Goal: Task Accomplishment & Management: Use online tool/utility

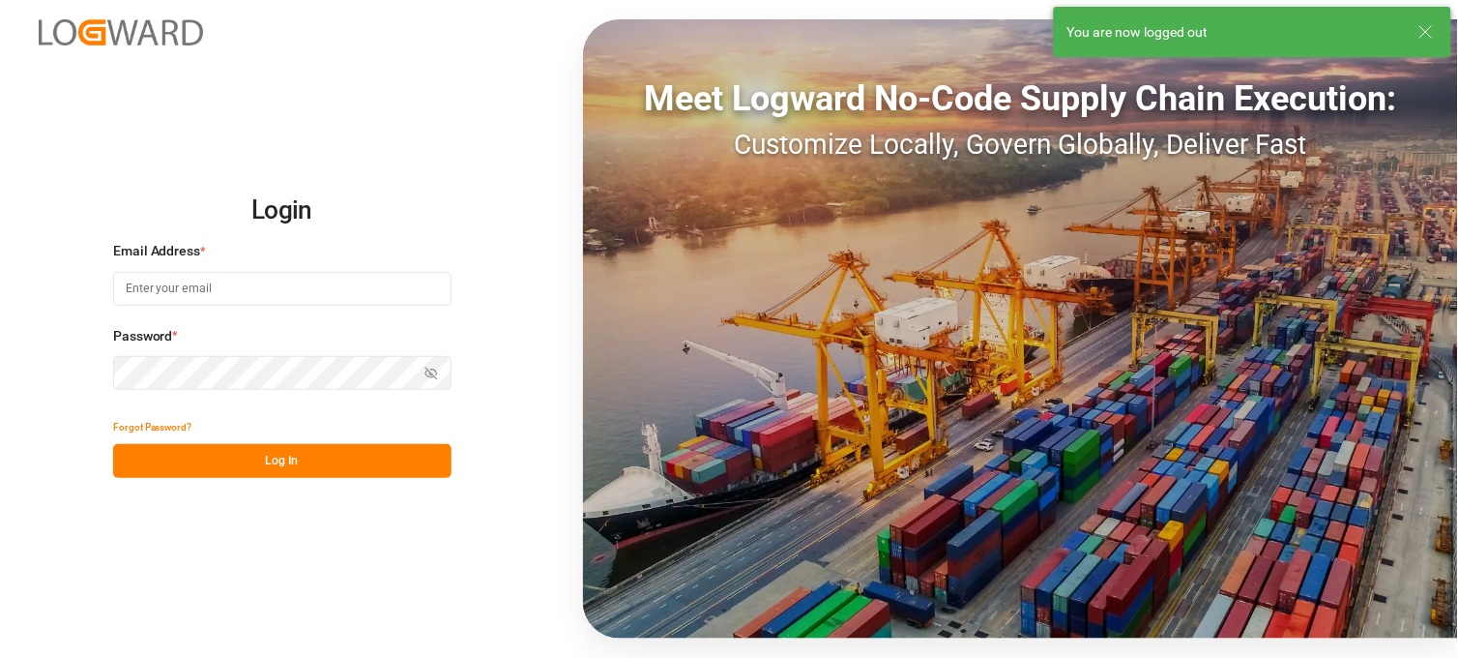
type input "[PERSON_NAME][EMAIL_ADDRESS][PERSON_NAME][DOMAIN_NAME]"
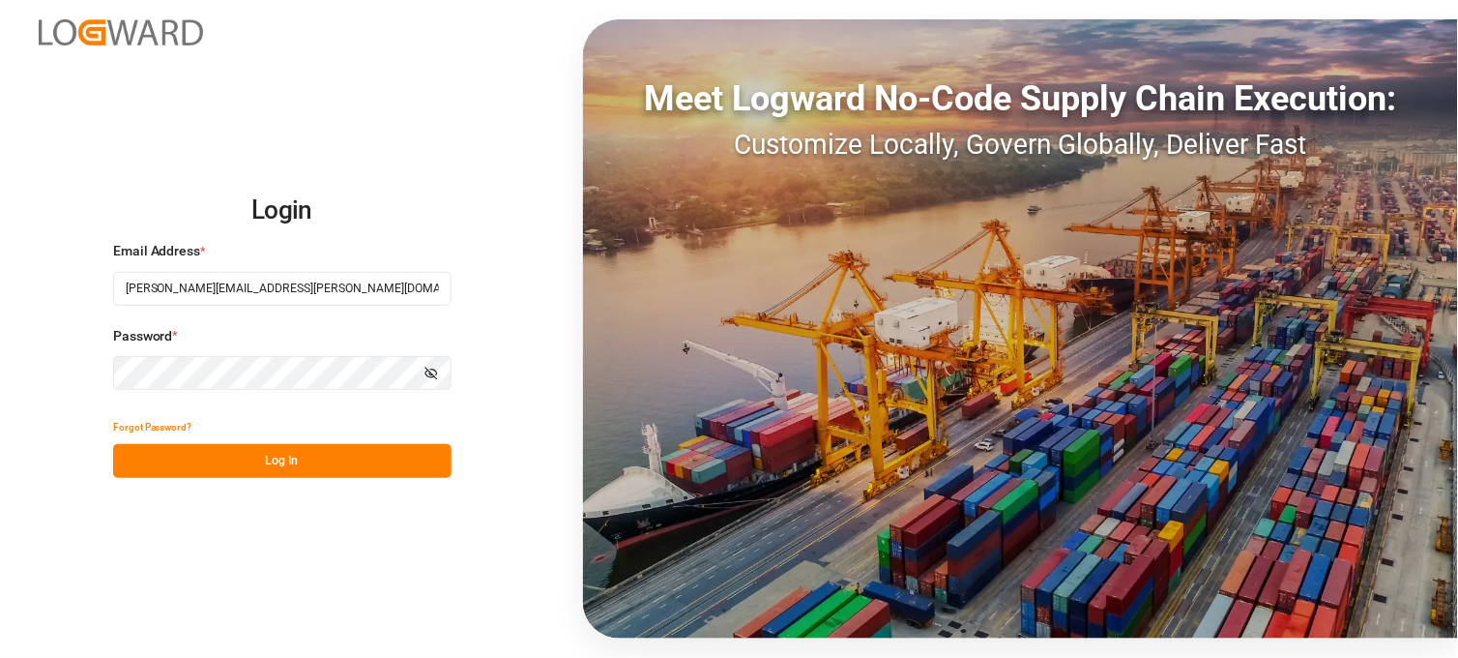
click at [333, 464] on button "Log In" at bounding box center [282, 461] width 339 height 34
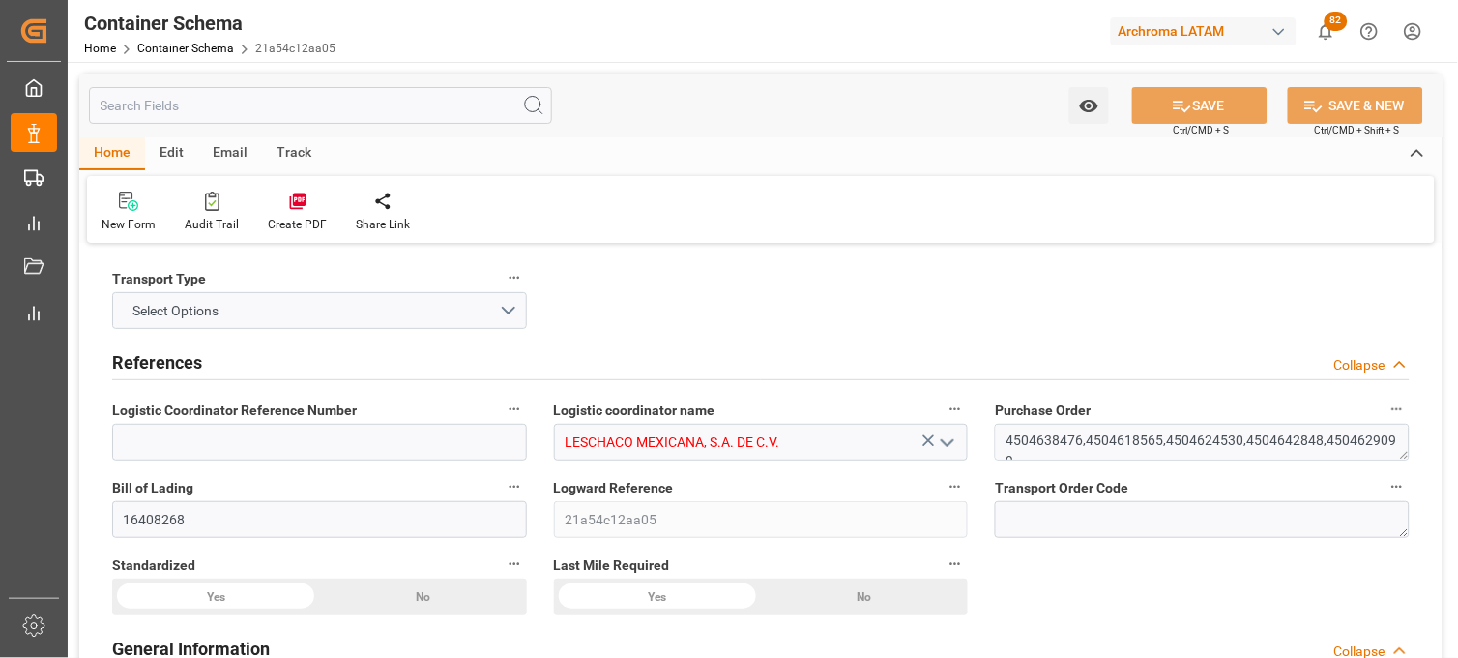
type input "0"
type input "7"
type input "5"
type input "66"
type input "2030"
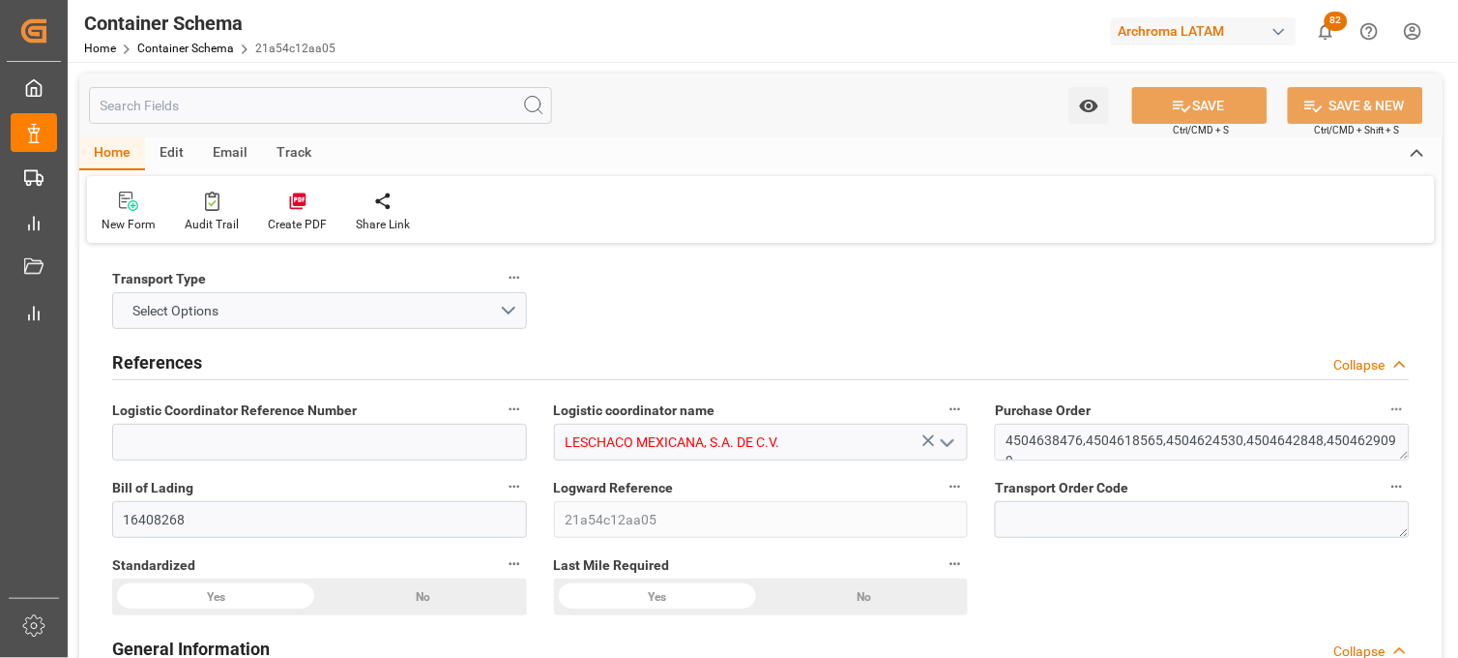
type input "2152.55"
type input "Maersk"
type input "Maersk Line AS"
type input "CNSHG"
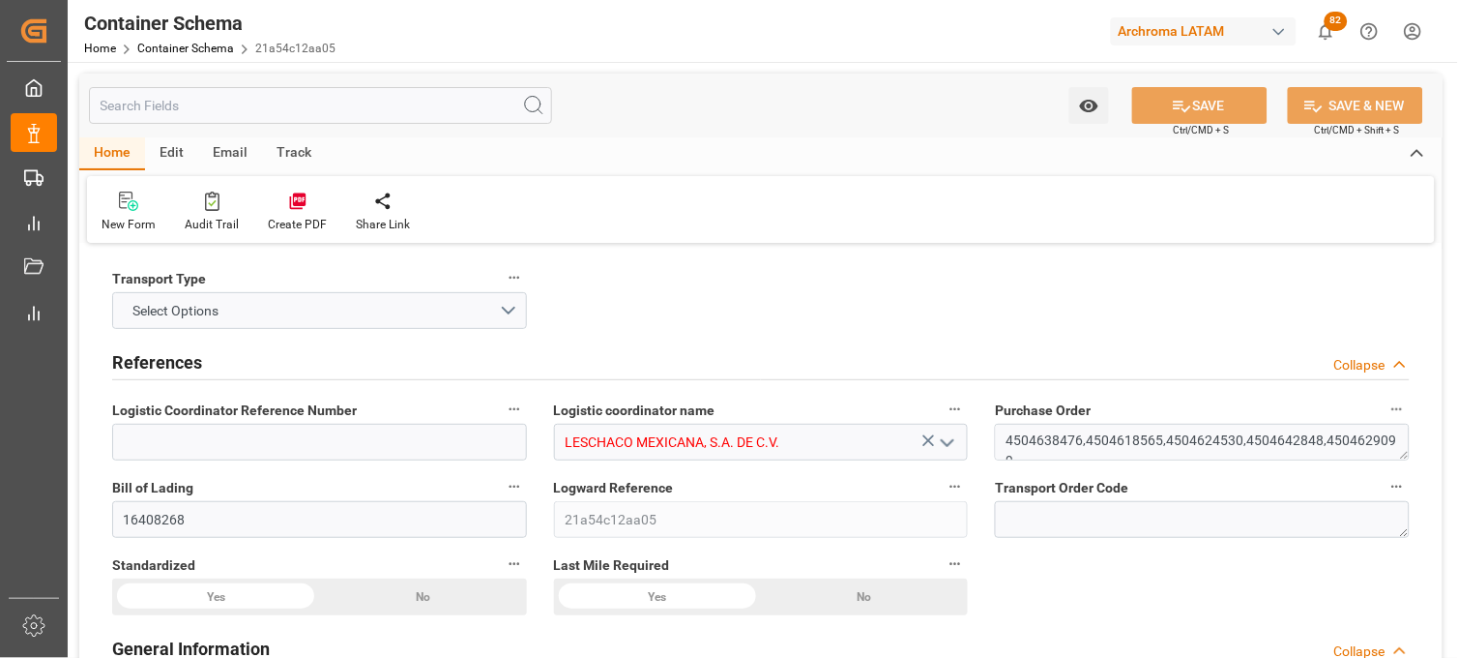
type input "MXZLO"
type input "9964522"
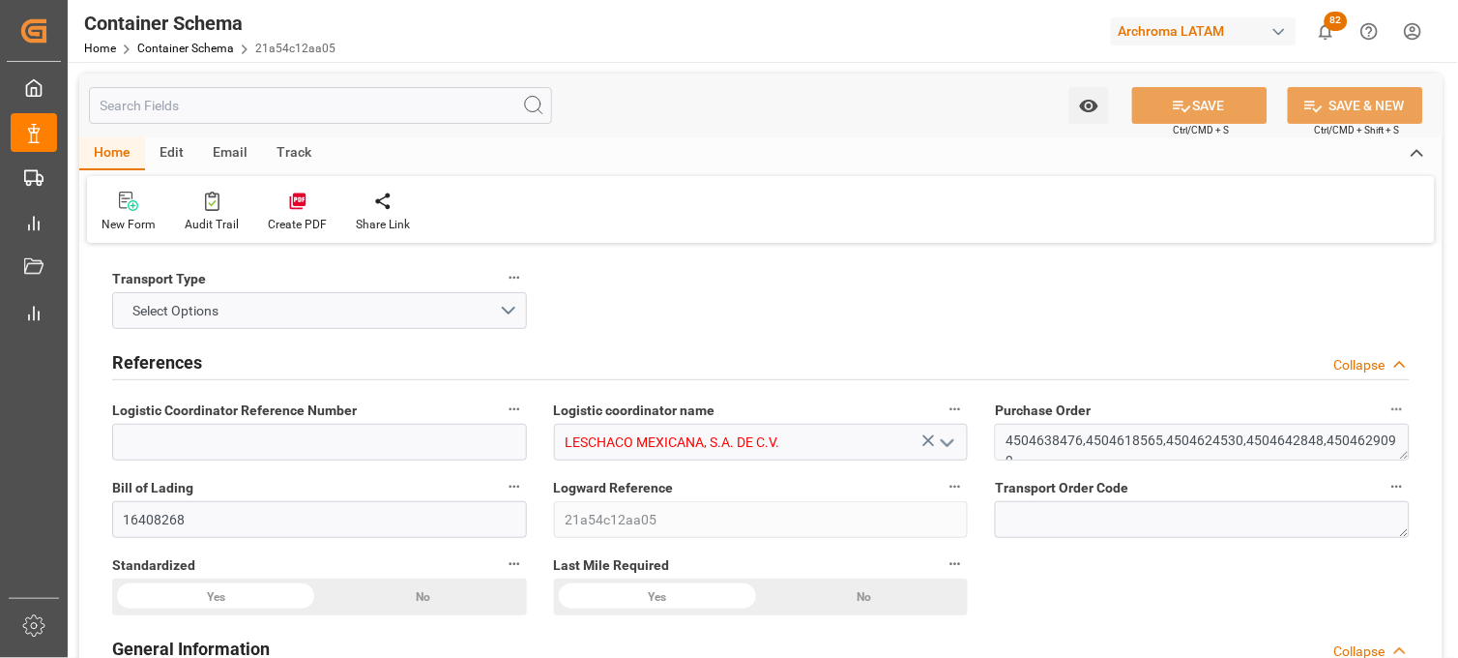
type input "9964522"
type input "[DATE] 14:00"
type input "[DATE]"
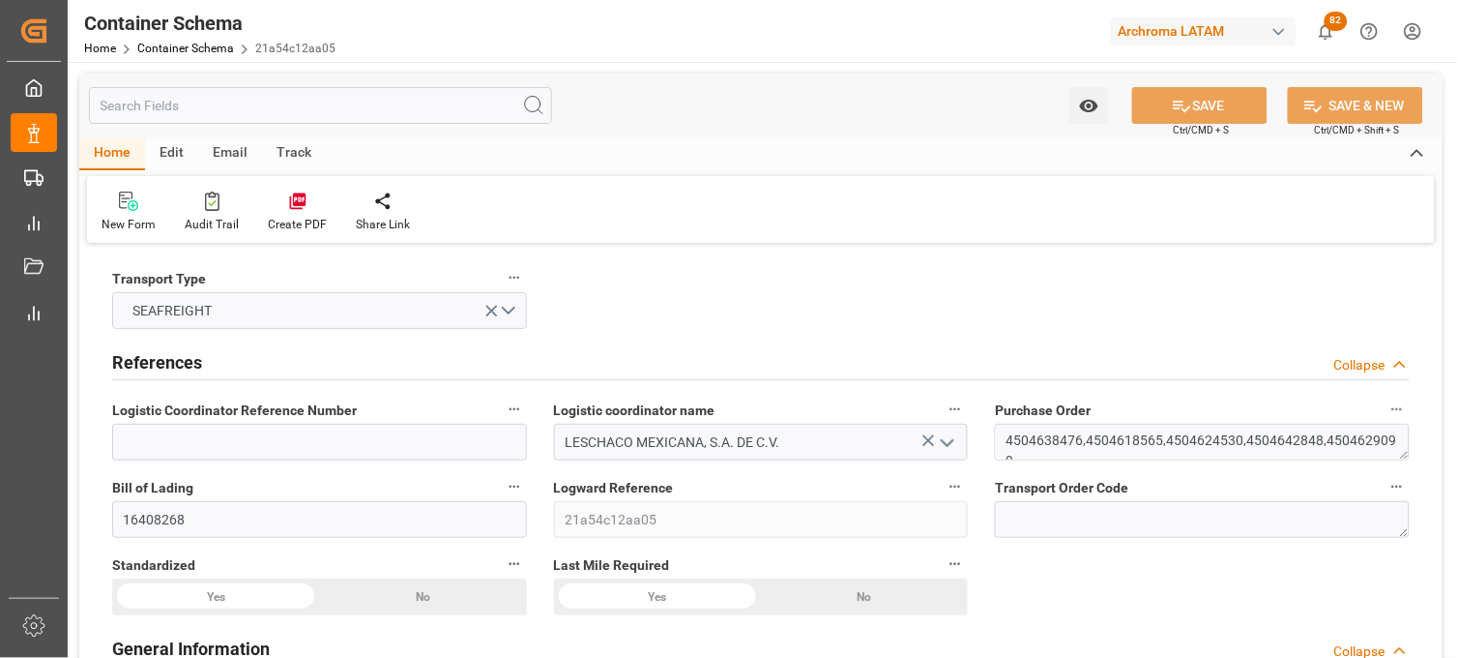
type input "[DATE] 15:00"
type input "[DATE] 00:00"
type input "[DATE] 15:00"
type input "[DATE] 00:00"
